Goal: Check status: Check status

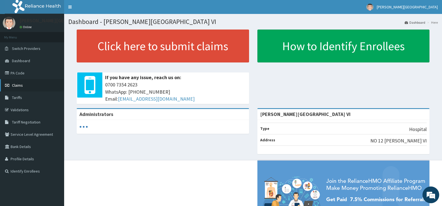
click at [22, 88] on link "Claims" at bounding box center [32, 85] width 64 height 12
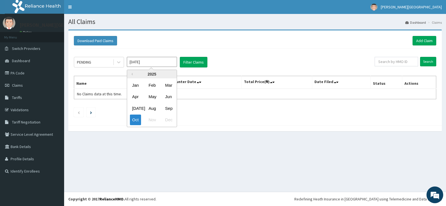
click at [146, 62] on input "Oct 2025" at bounding box center [152, 62] width 50 height 10
click at [151, 110] on div "Aug" at bounding box center [151, 108] width 11 height 10
type input "Aug 2025"
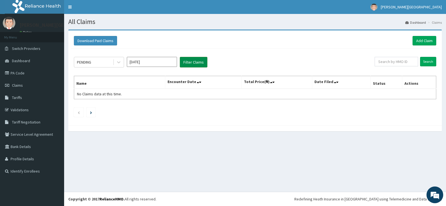
click at [192, 65] on button "Filter Claims" at bounding box center [194, 62] width 28 height 11
click at [196, 61] on button "Filter Claims" at bounding box center [194, 62] width 28 height 11
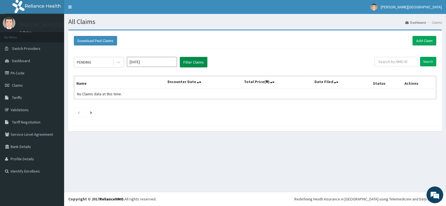
click at [196, 61] on button "Filter Claims" at bounding box center [194, 62] width 28 height 11
click at [121, 62] on icon at bounding box center [119, 62] width 6 height 6
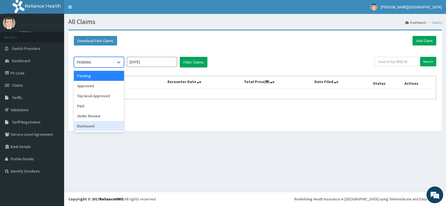
click at [91, 124] on div "Dismissed" at bounding box center [99, 126] width 50 height 10
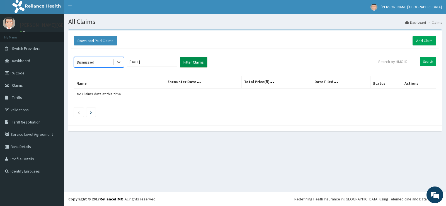
click at [186, 61] on button "Filter Claims" at bounding box center [194, 62] width 28 height 11
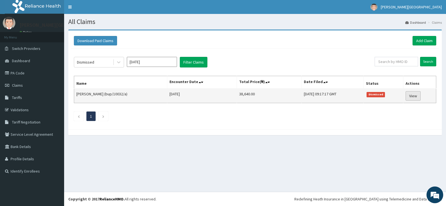
click at [416, 95] on link "View" at bounding box center [413, 95] width 15 height 9
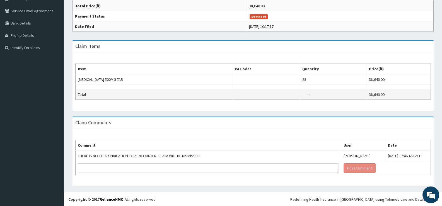
scroll to position [124, 0]
